Goal: Find specific page/section: Find specific page/section

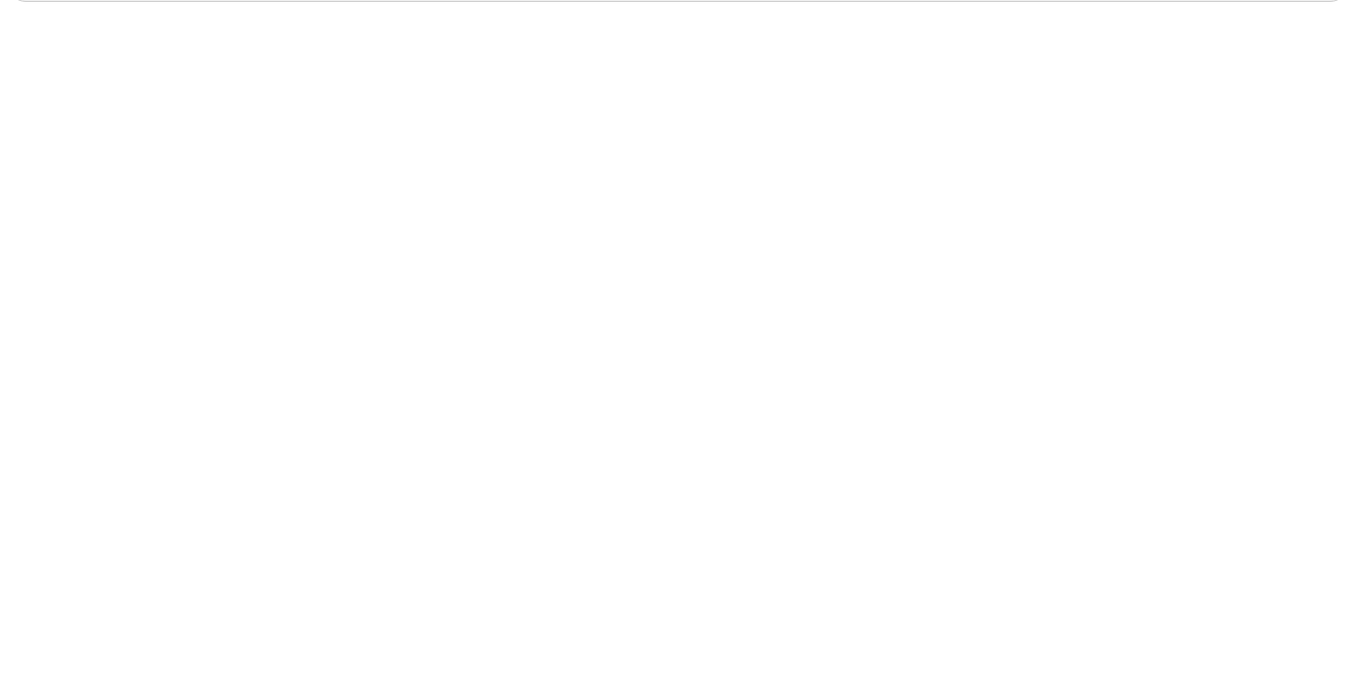
drag, startPoint x: 744, startPoint y: 514, endPoint x: 794, endPoint y: 516, distance: 50.5
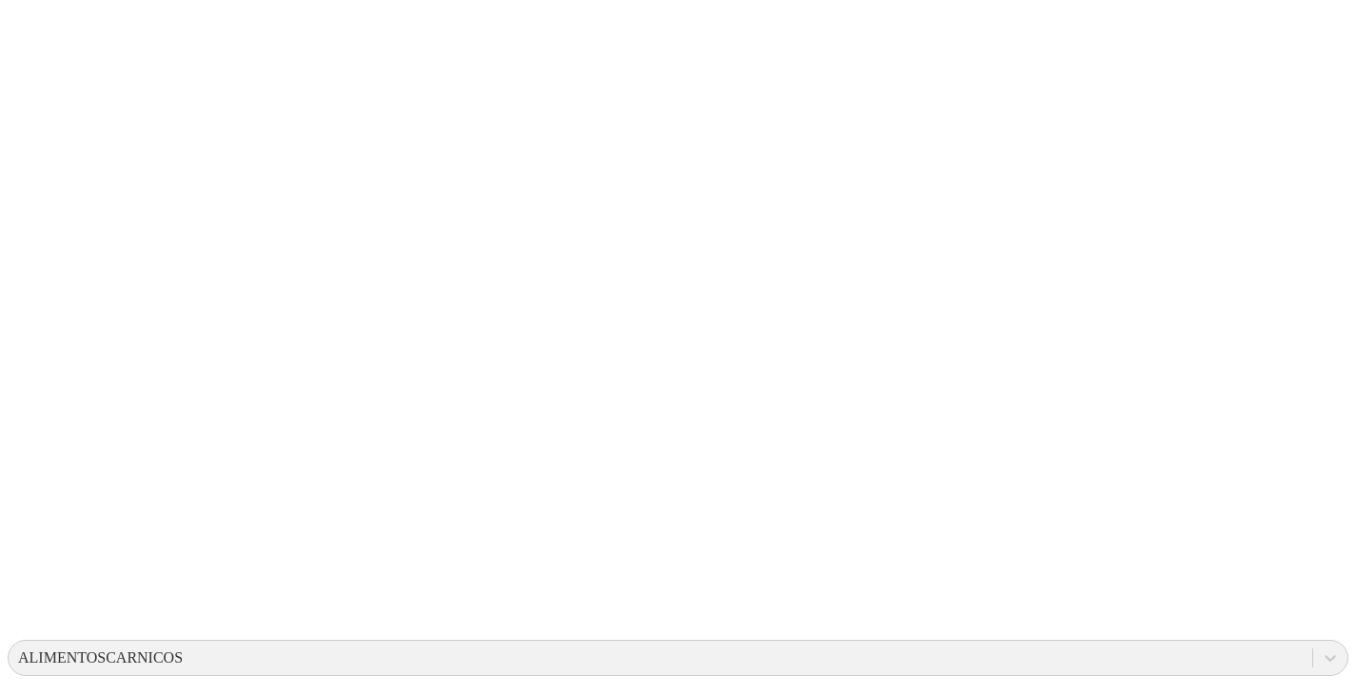
scroll to position [0, 0]
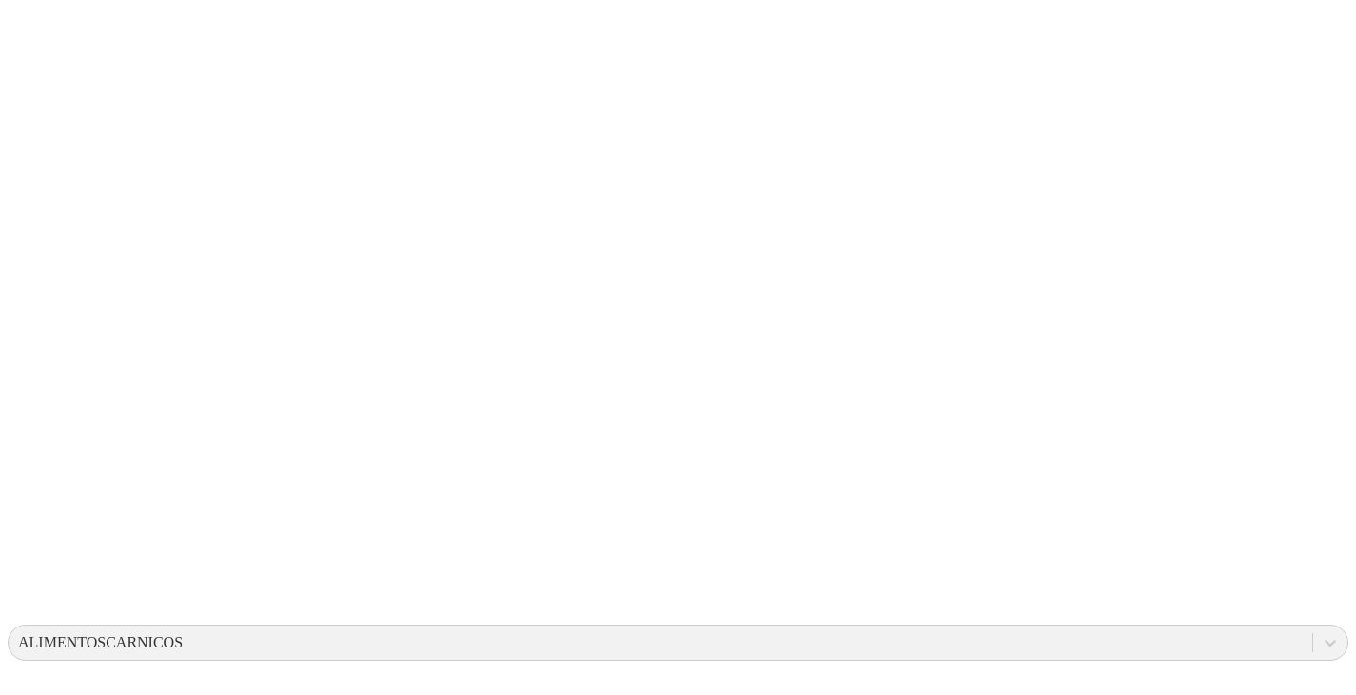
scroll to position [46, 0]
